Goal: Information Seeking & Learning: Find specific fact

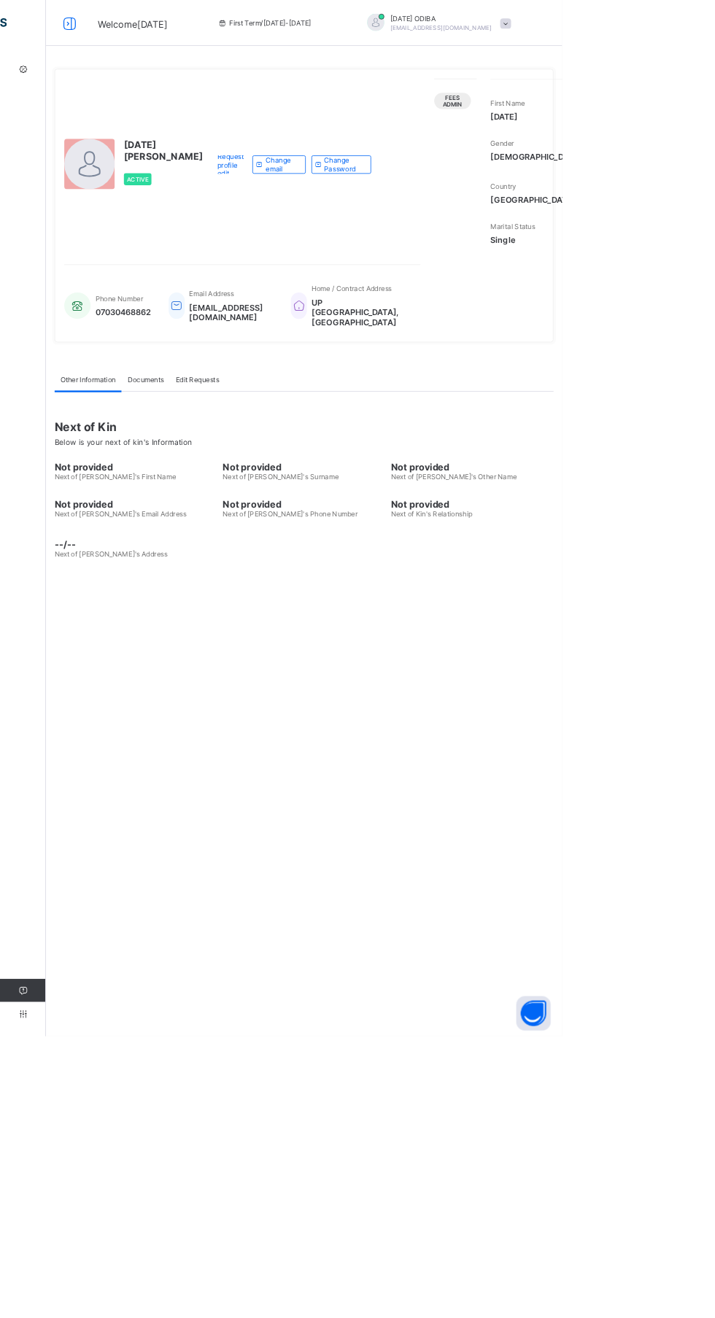
click at [38, 99] on link "Fees" at bounding box center [87, 87] width 175 height 29
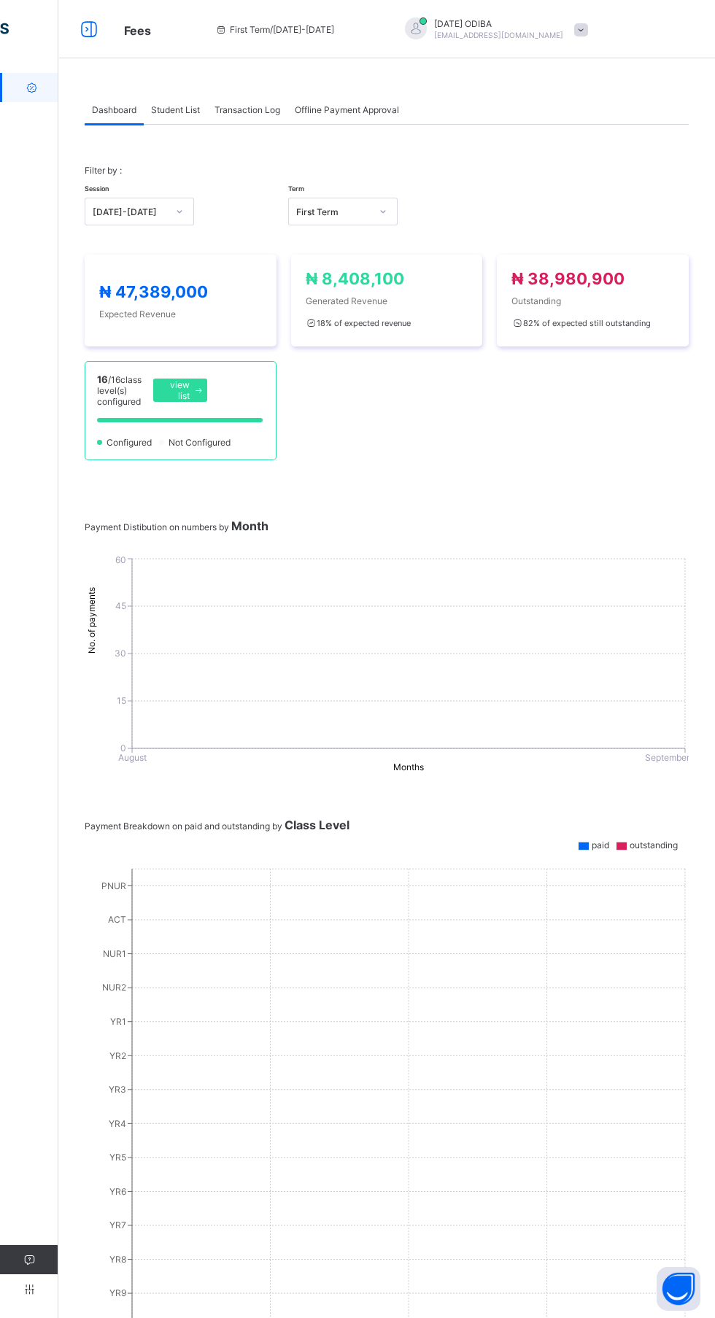
click at [190, 73] on div "Dashboard Student List Transaction Log Offline Payment Approval Dashboard More …" at bounding box center [386, 772] width 656 height 1399
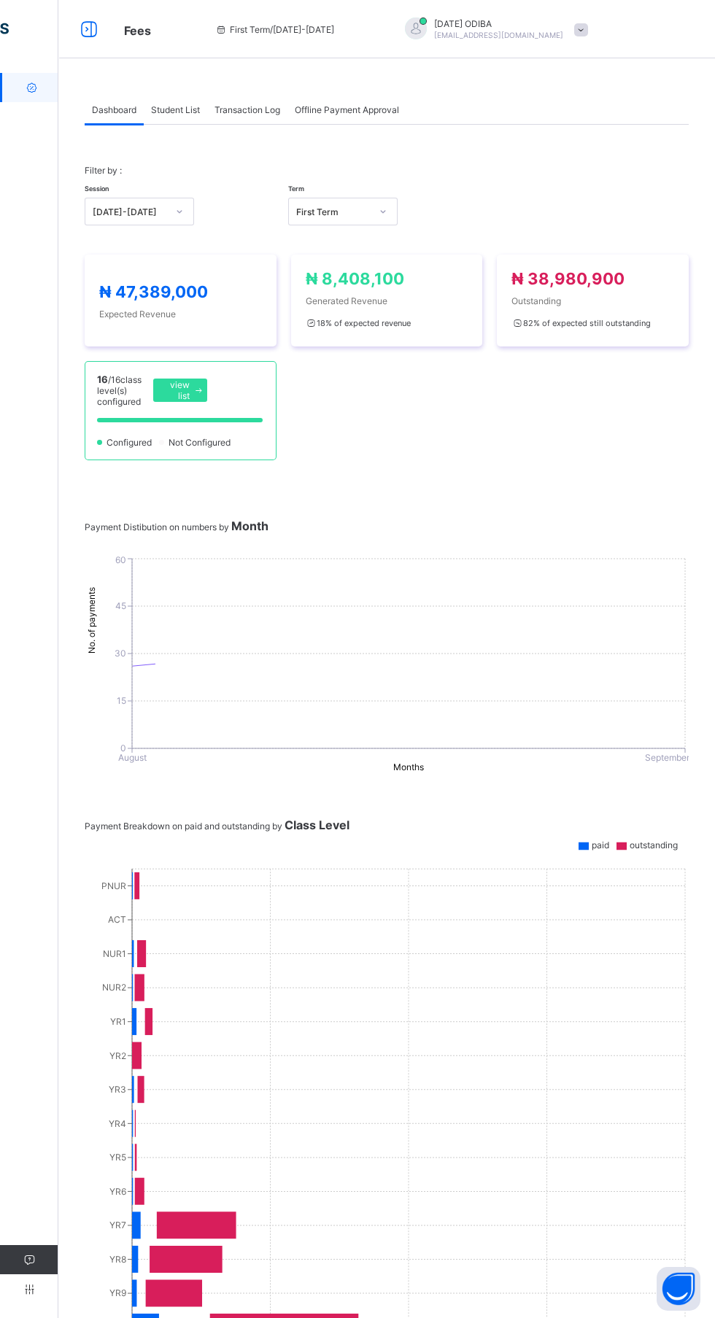
scroll to position [28, 0]
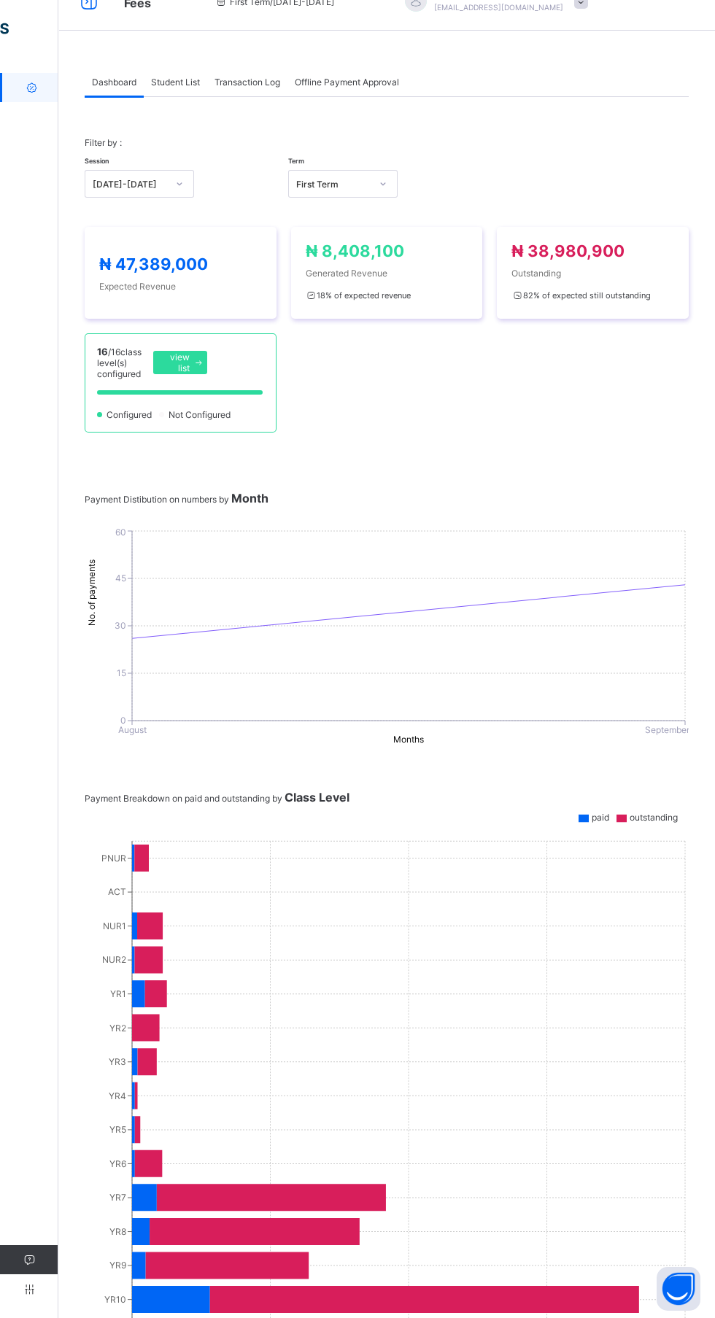
click at [191, 78] on span "Student List" at bounding box center [175, 82] width 49 height 11
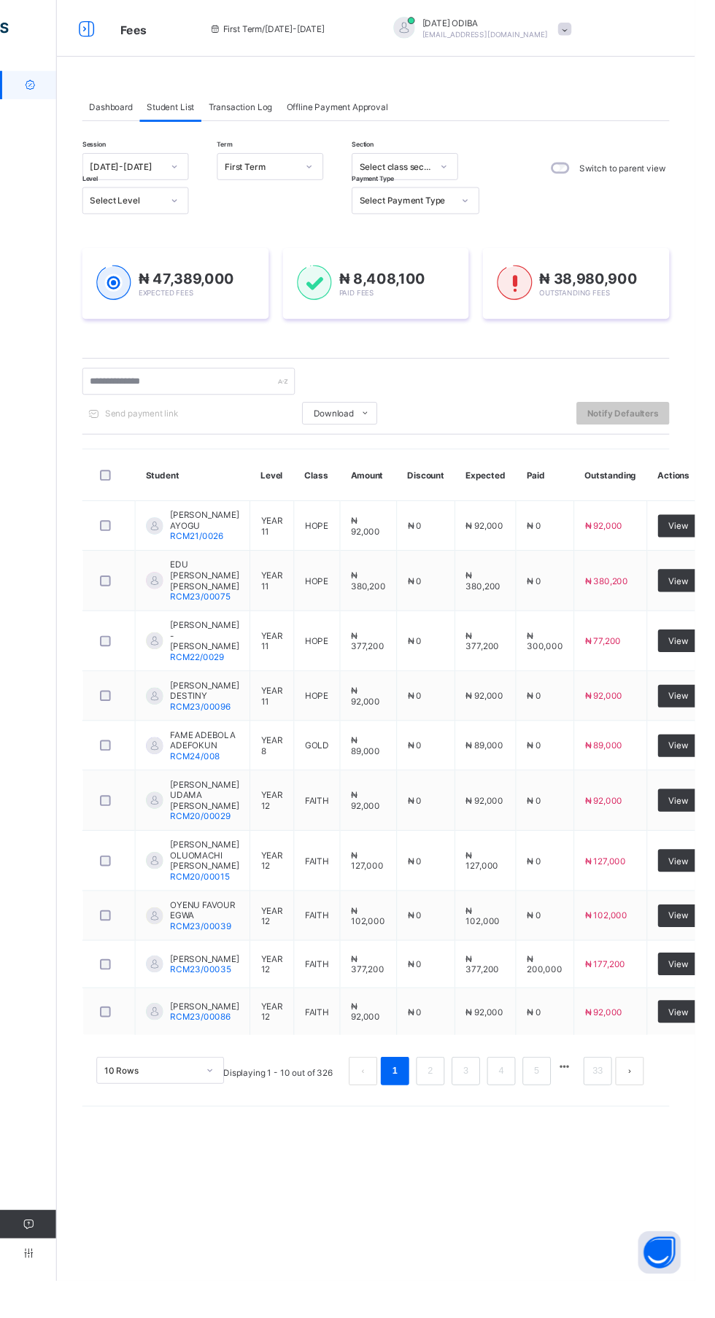
scroll to position [30, 0]
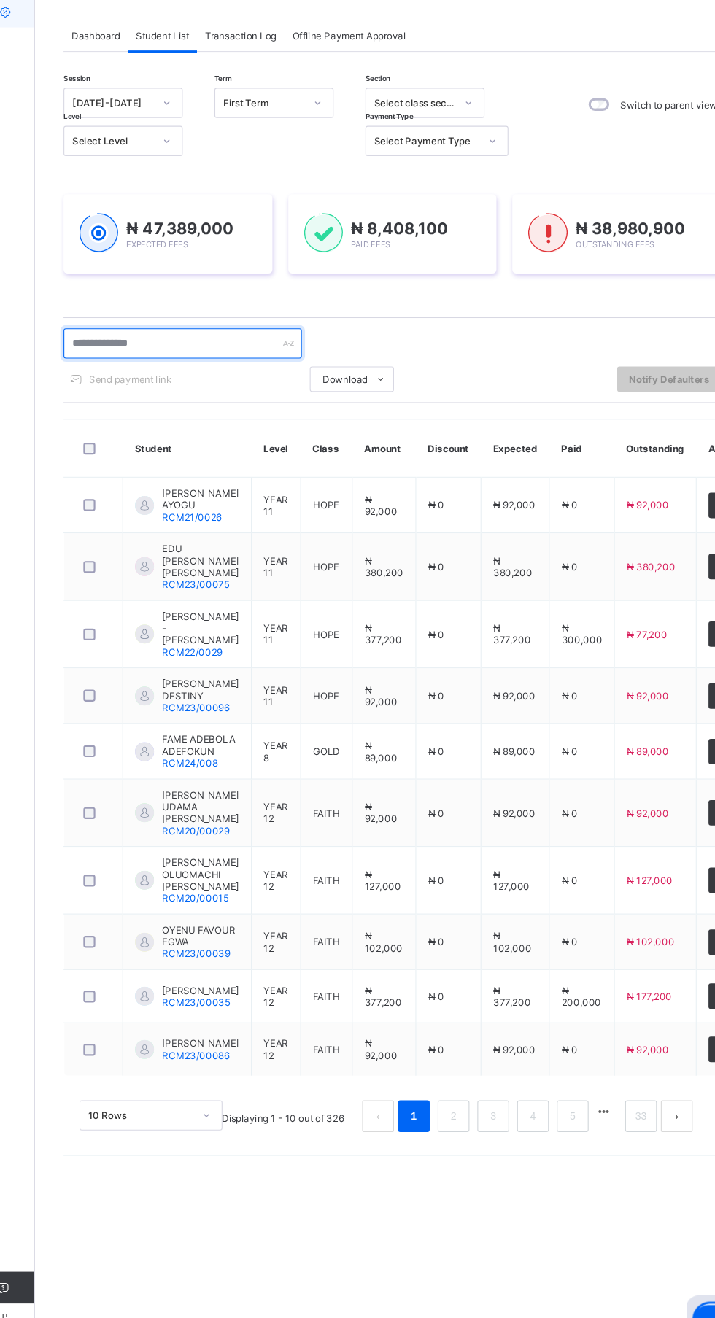
click at [202, 378] on input "text" at bounding box center [194, 392] width 219 height 28
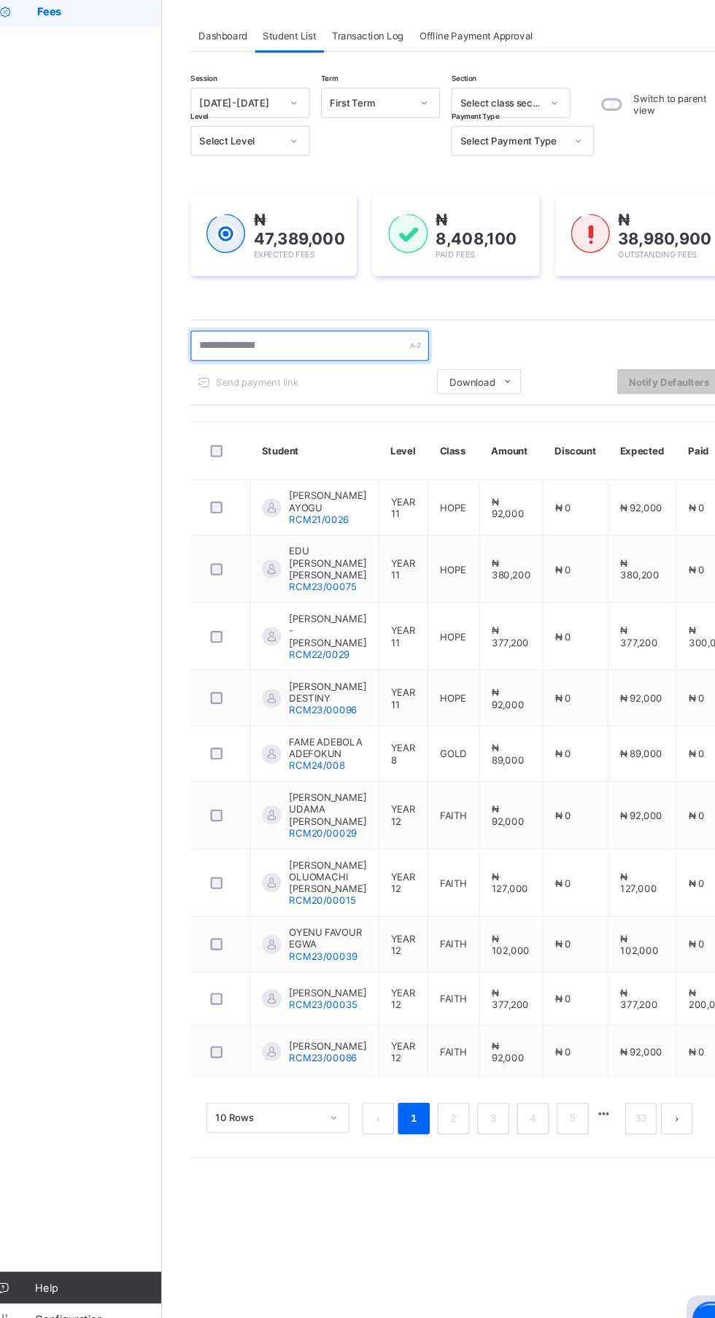
scroll to position [0, 0]
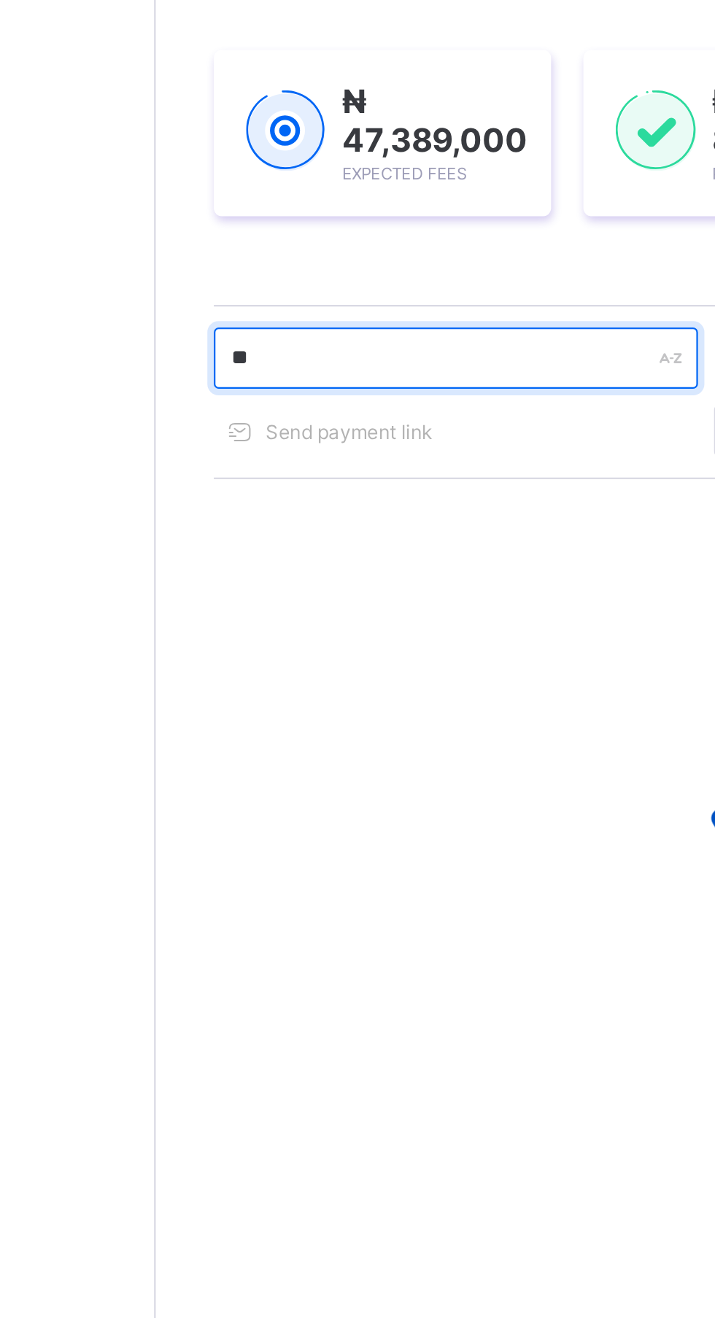
type input "*"
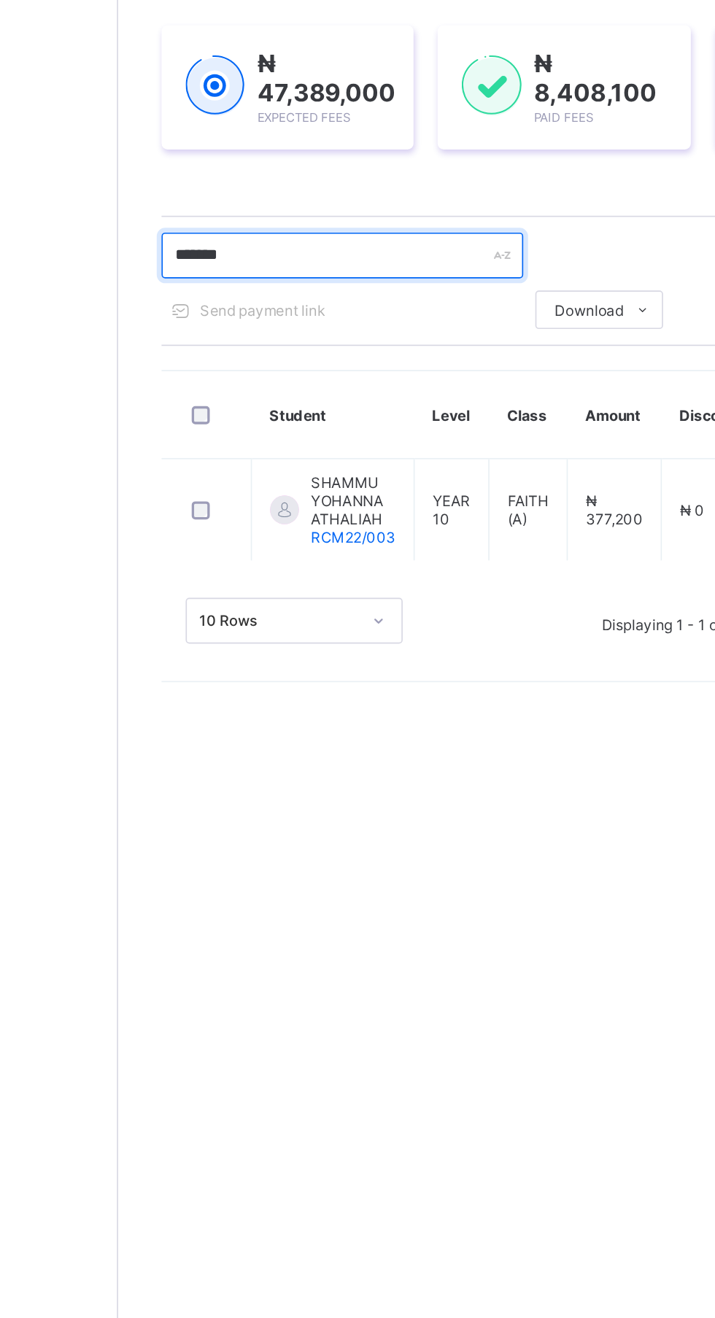
type input "******"
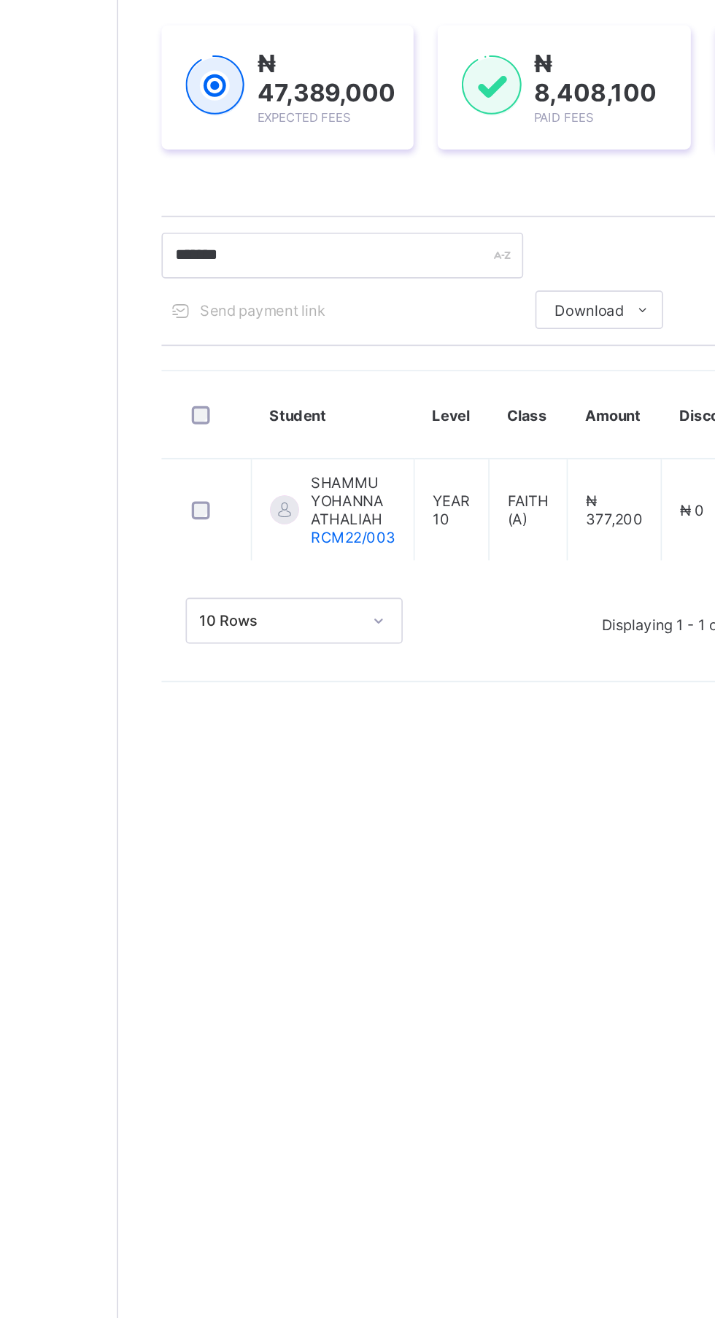
click at [373, 546] on span "YEAR 10" at bounding box center [376, 548] width 23 height 22
click at [460, 543] on span "₦ 377,200" at bounding box center [475, 548] width 34 height 22
